Goal: Transaction & Acquisition: Purchase product/service

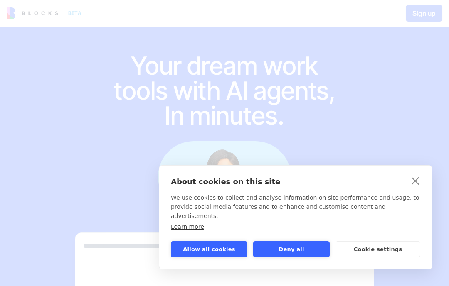
click at [224, 246] on button "Allow all cookies" at bounding box center [209, 249] width 76 height 16
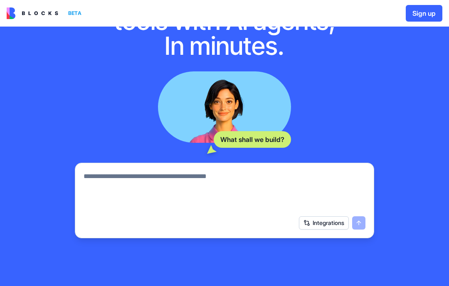
scroll to position [69, 0]
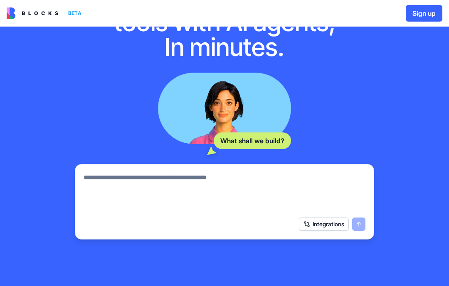
click at [252, 188] on textarea at bounding box center [225, 193] width 282 height 40
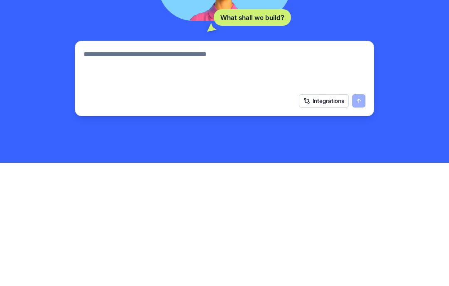
click at [360, 218] on div "Integrations" at bounding box center [332, 224] width 66 height 13
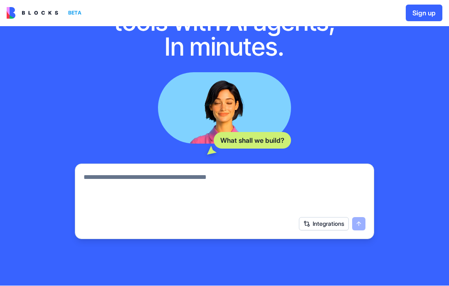
click at [360, 223] on div "Integrations" at bounding box center [332, 224] width 66 height 13
click at [361, 228] on div "Integrations" at bounding box center [332, 224] width 66 height 13
click at [196, 179] on textarea at bounding box center [225, 193] width 282 height 40
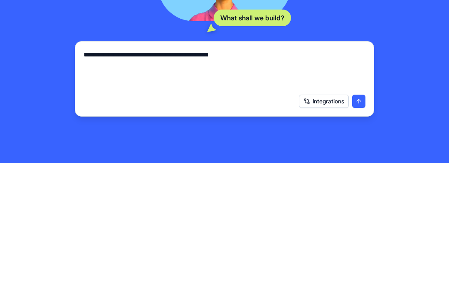
type textarea "**********"
click at [357, 218] on button "submit" at bounding box center [358, 224] width 13 height 13
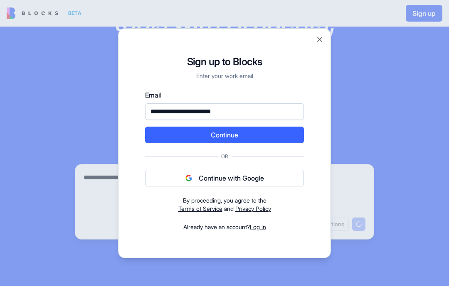
type input "**********"
click at [246, 137] on button "Continue" at bounding box center [224, 135] width 159 height 17
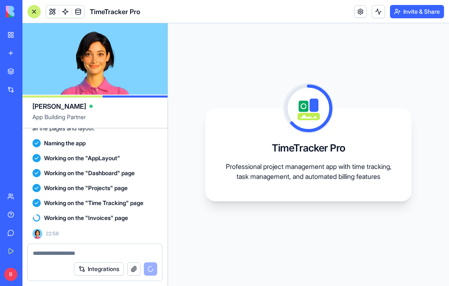
scroll to position [236, 0]
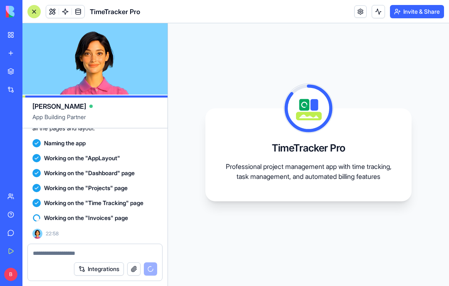
click at [62, 254] on textarea at bounding box center [95, 253] width 124 height 8
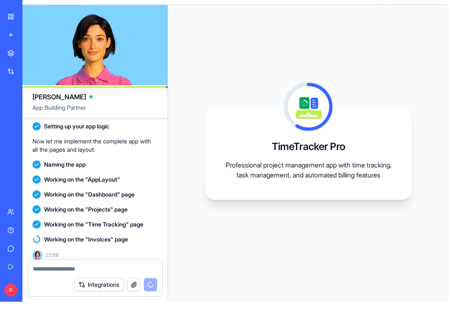
scroll to position [199, 0]
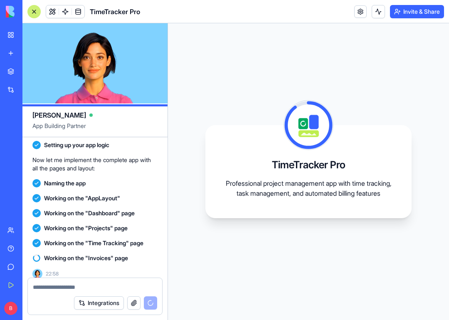
click at [100, 286] on button "Integrations" at bounding box center [99, 302] width 50 height 13
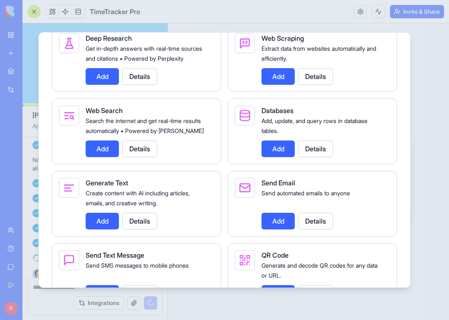
scroll to position [1249, 0]
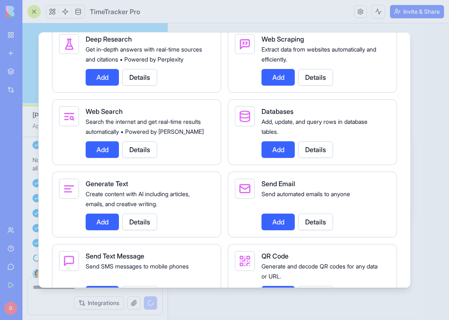
click at [314, 158] on button "Details" at bounding box center [315, 149] width 35 height 17
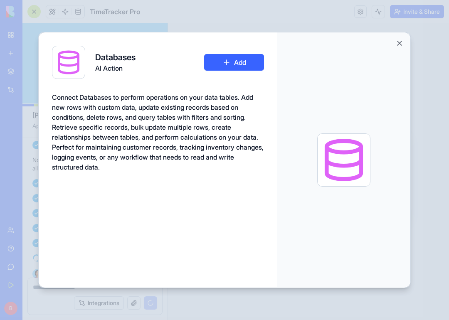
click at [396, 47] on button "Close" at bounding box center [399, 43] width 8 height 8
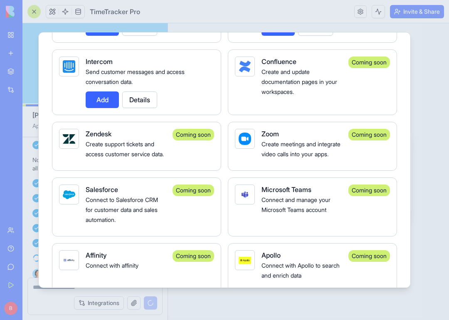
click at [425, 81] on div at bounding box center [224, 160] width 449 height 320
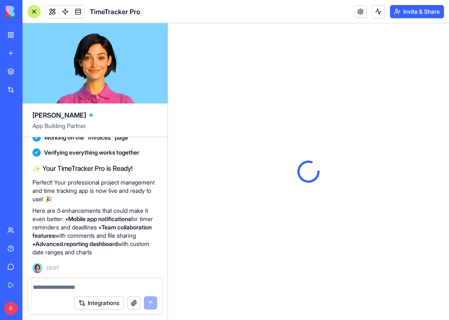
scroll to position [0, 0]
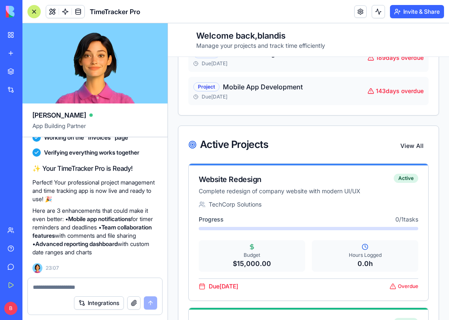
scroll to position [599, 0]
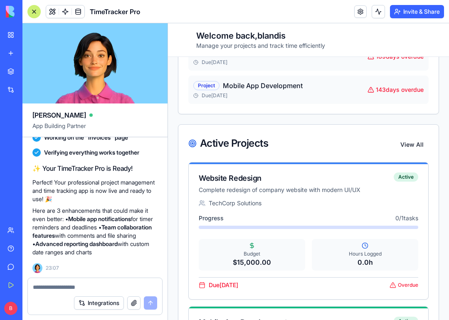
click at [411, 143] on button "View All" at bounding box center [411, 144] width 33 height 15
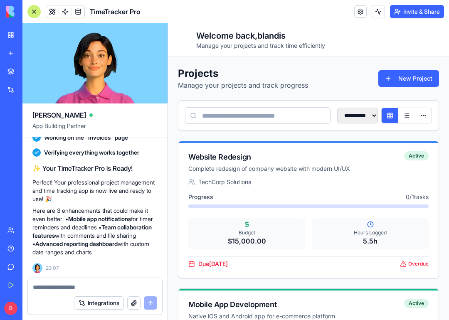
click at [410, 115] on button at bounding box center [406, 115] width 17 height 15
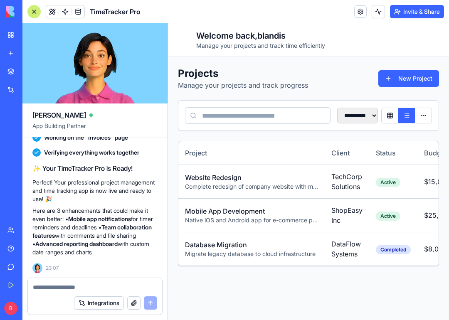
click at [6, 286] on div "B Upgrade" at bounding box center [10, 308] width 17 height 23
click at [14, 248] on link "Help" at bounding box center [18, 248] width 33 height 17
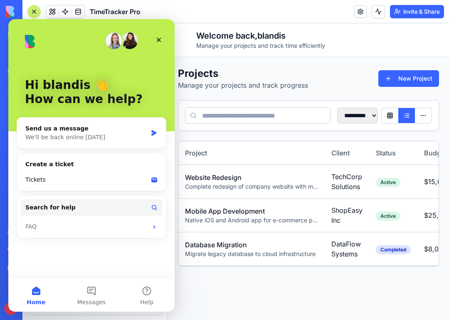
click at [159, 43] on div "Close" at bounding box center [158, 39] width 15 height 15
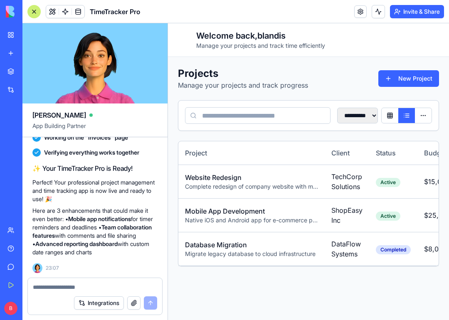
click at [12, 14] on img at bounding box center [32, 12] width 52 height 12
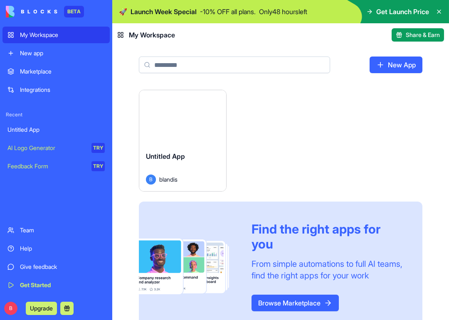
click at [402, 11] on span "Get Launch Price" at bounding box center [402, 12] width 53 height 10
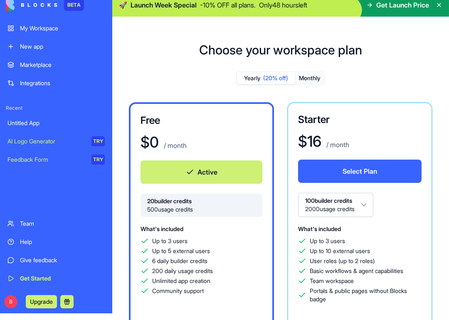
scroll to position [0, 0]
click at [402, 6] on span "Get Launch Price" at bounding box center [402, 5] width 53 height 10
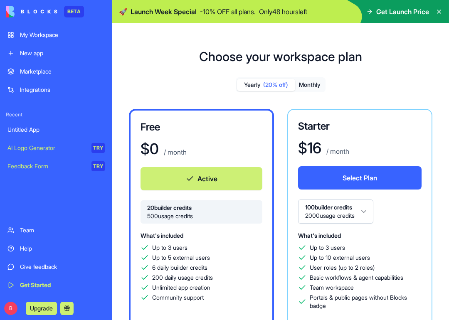
click at [384, 13] on span "Get Launch Price" at bounding box center [402, 12] width 53 height 10
click at [255, 6] on img at bounding box center [280, 11] width 337 height 23
click at [439, 10] on icon at bounding box center [438, 11] width 7 height 7
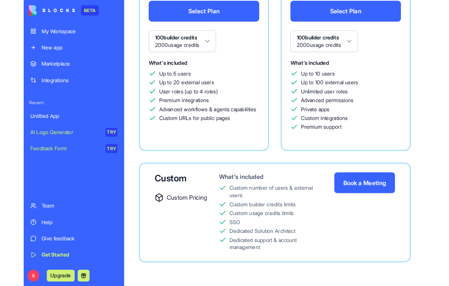
scroll to position [381, 0]
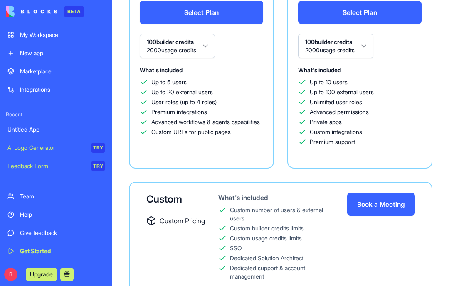
click at [24, 12] on img at bounding box center [32, 12] width 52 height 12
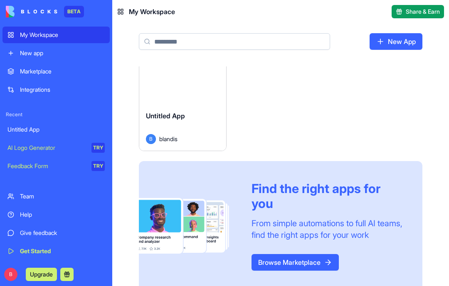
scroll to position [17, 0]
click at [314, 141] on div "Launch Untitled App B blandis Find the right apps for you From simple automatio…" at bounding box center [280, 170] width 283 height 241
